Goal: Transaction & Acquisition: Purchase product/service

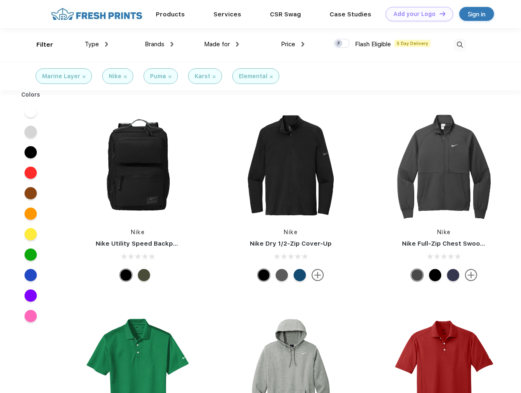
click at [416, 14] on link "Add your Logo Design Tool" at bounding box center [419, 14] width 67 height 14
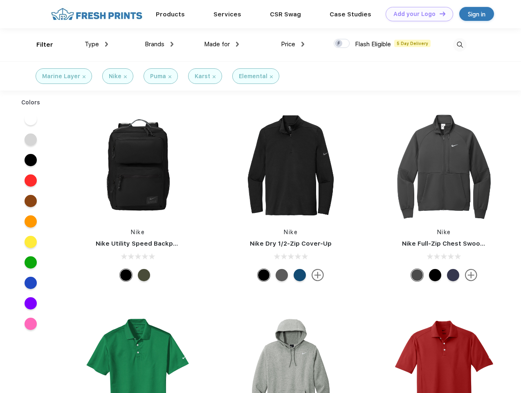
click at [0, 0] on div "Design Tool" at bounding box center [0, 0] width 0 height 0
click at [439, 13] on link "Add your Logo Design Tool" at bounding box center [419, 14] width 67 height 14
click at [39, 45] on div "Filter" at bounding box center [44, 44] width 17 height 9
click at [97, 44] on span "Type" at bounding box center [92, 43] width 14 height 7
click at [159, 44] on span "Brands" at bounding box center [155, 43] width 20 height 7
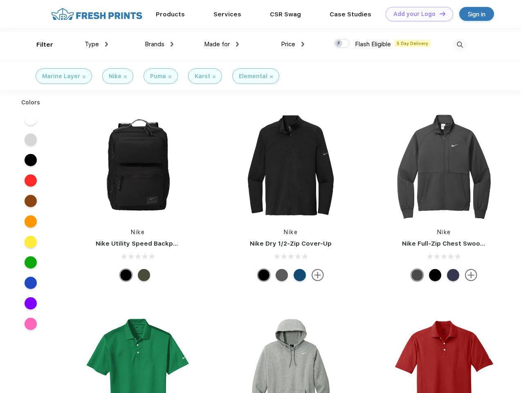
click at [222, 44] on span "Made for" at bounding box center [217, 43] width 26 height 7
click at [293, 44] on span "Price" at bounding box center [288, 43] width 14 height 7
click at [342, 44] on div at bounding box center [342, 43] width 16 height 9
click at [339, 44] on input "checkbox" at bounding box center [336, 40] width 5 height 5
click at [460, 45] on img at bounding box center [459, 44] width 13 height 13
